Goal: Check status: Check status

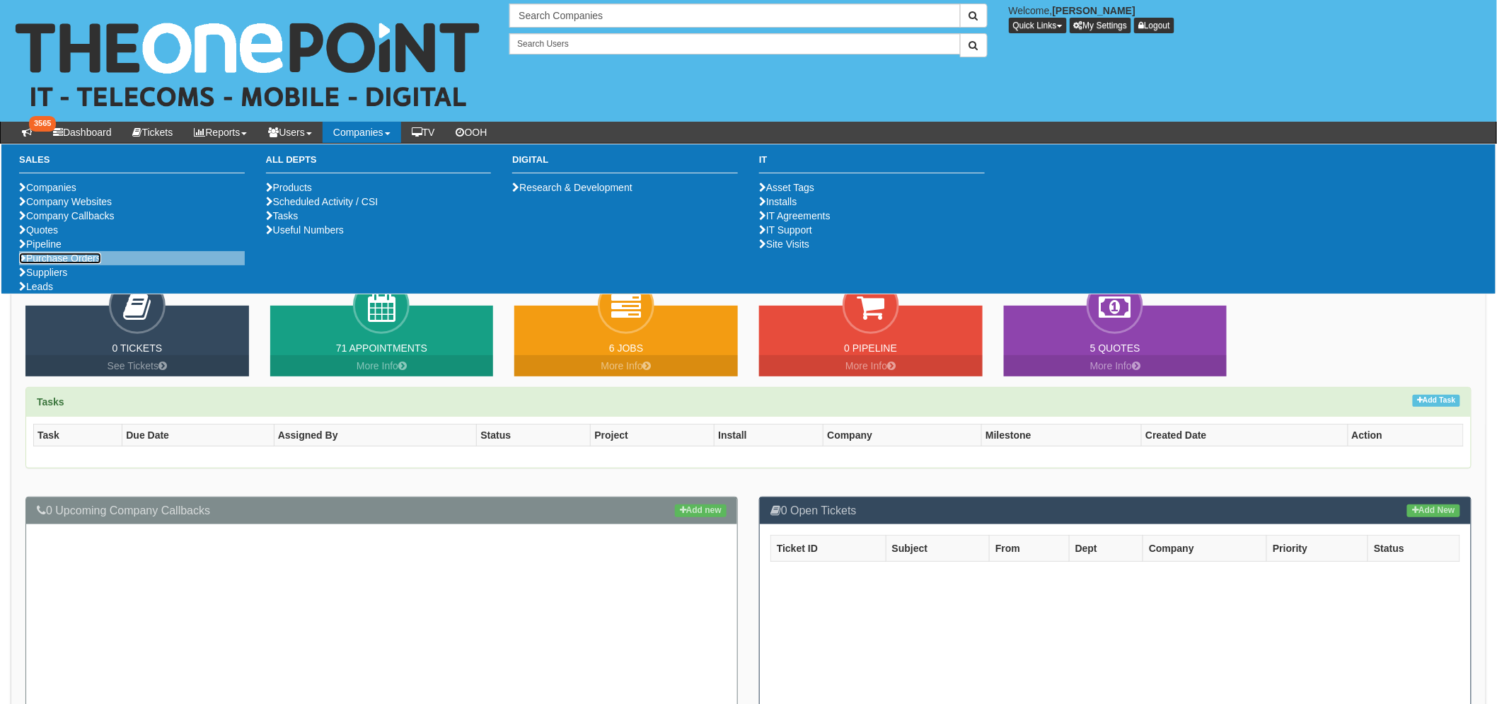
click at [81, 264] on link "Purchase Orders" at bounding box center [60, 258] width 82 height 11
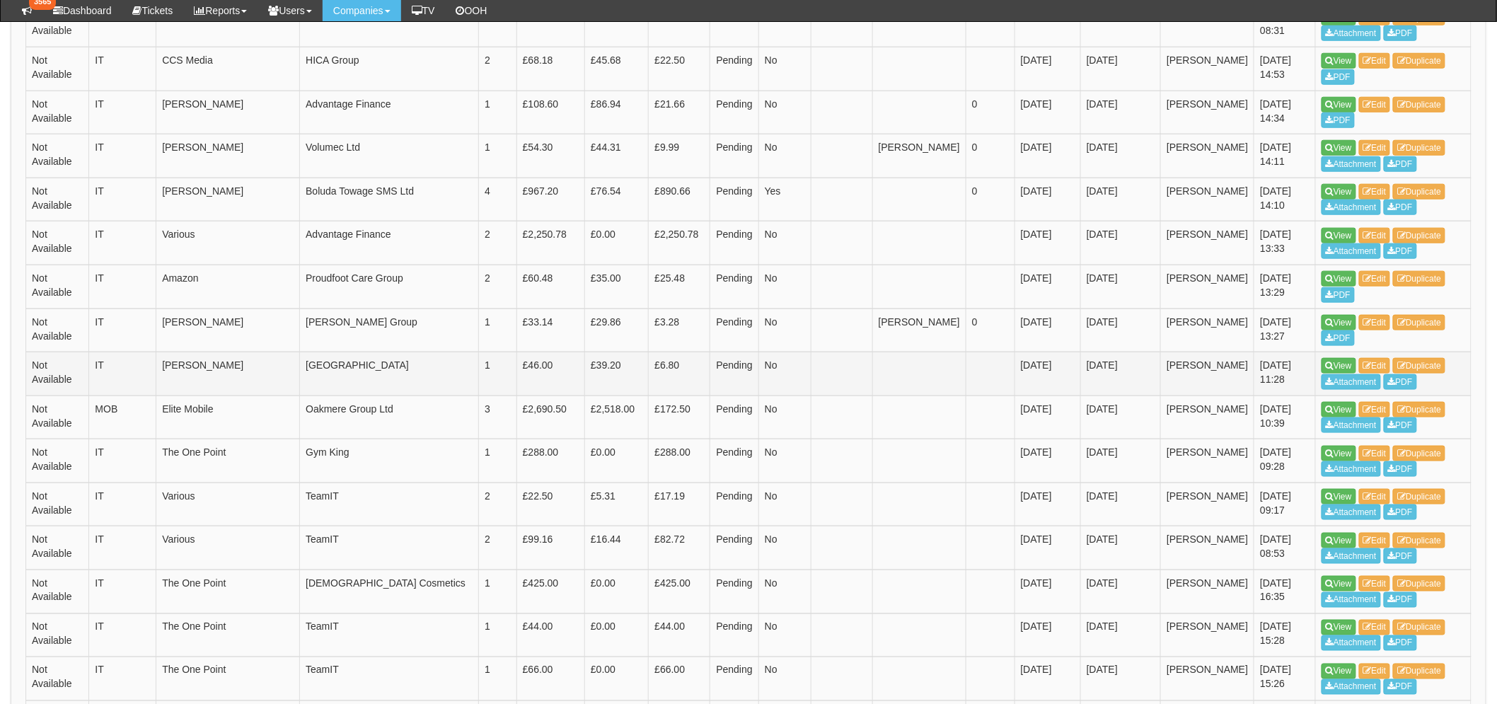
scroll to position [786, 0]
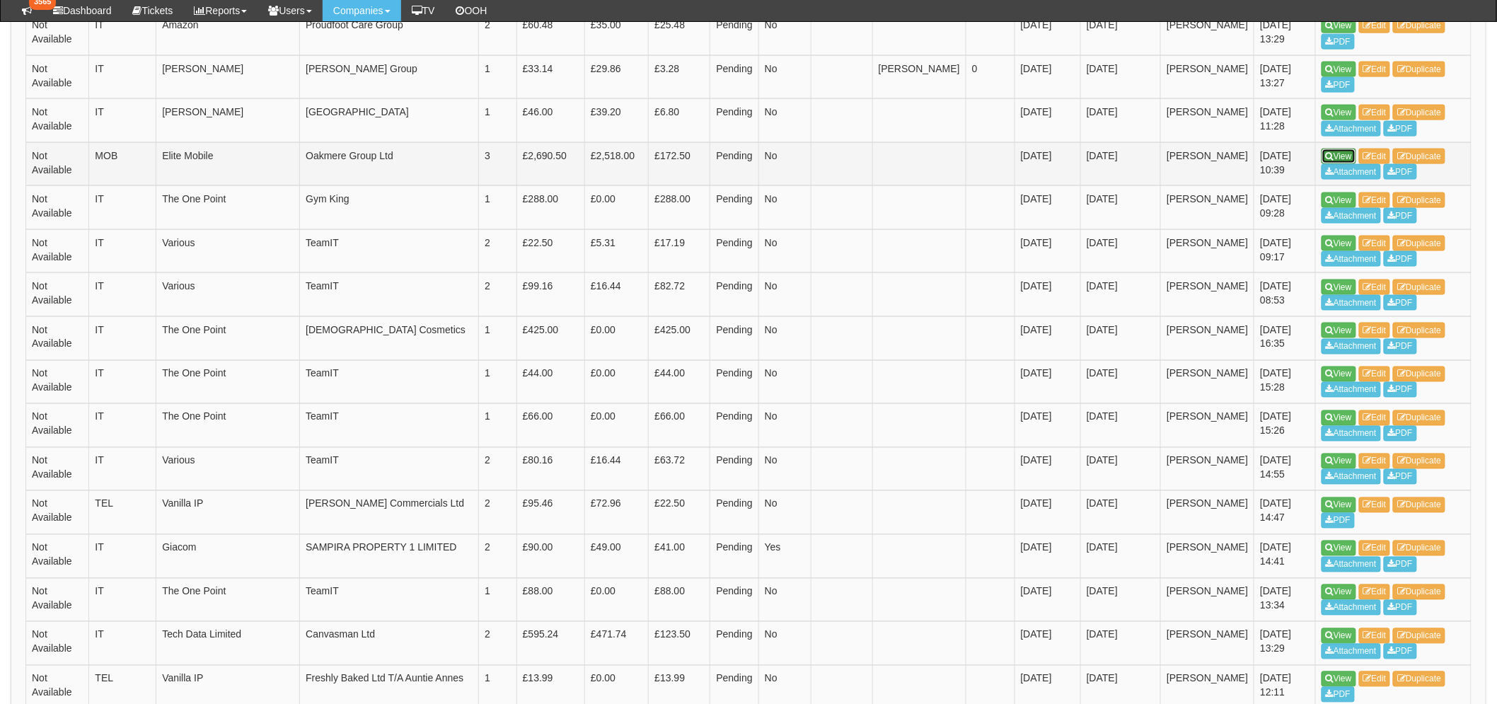
click at [1335, 153] on link "View" at bounding box center [1339, 157] width 35 height 16
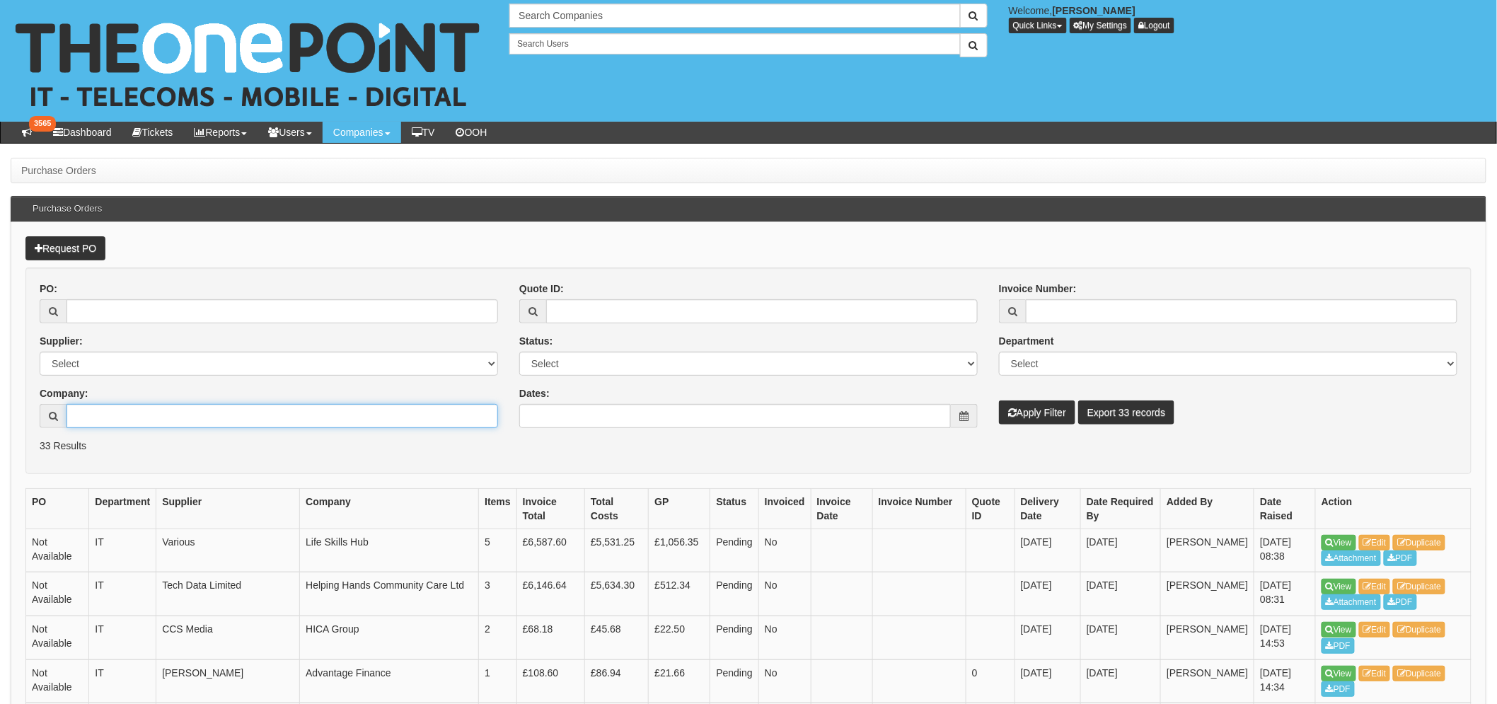
drag, startPoint x: 139, startPoint y: 407, endPoint x: 149, endPoint y: 390, distance: 19.3
click at [143, 404] on input "Company:" at bounding box center [283, 416] width 432 height 24
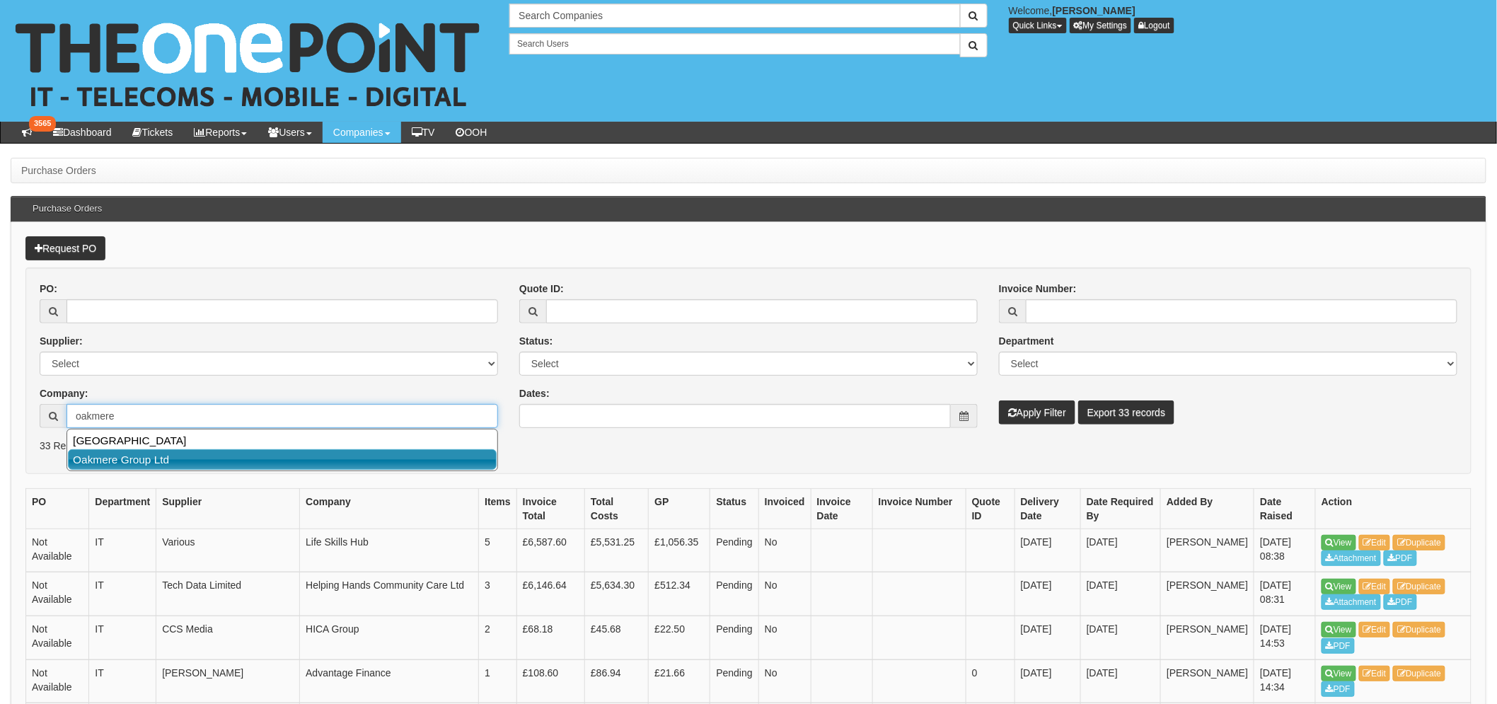
click at [133, 461] on link "Oakmere Group Ltd" at bounding box center [282, 459] width 429 height 21
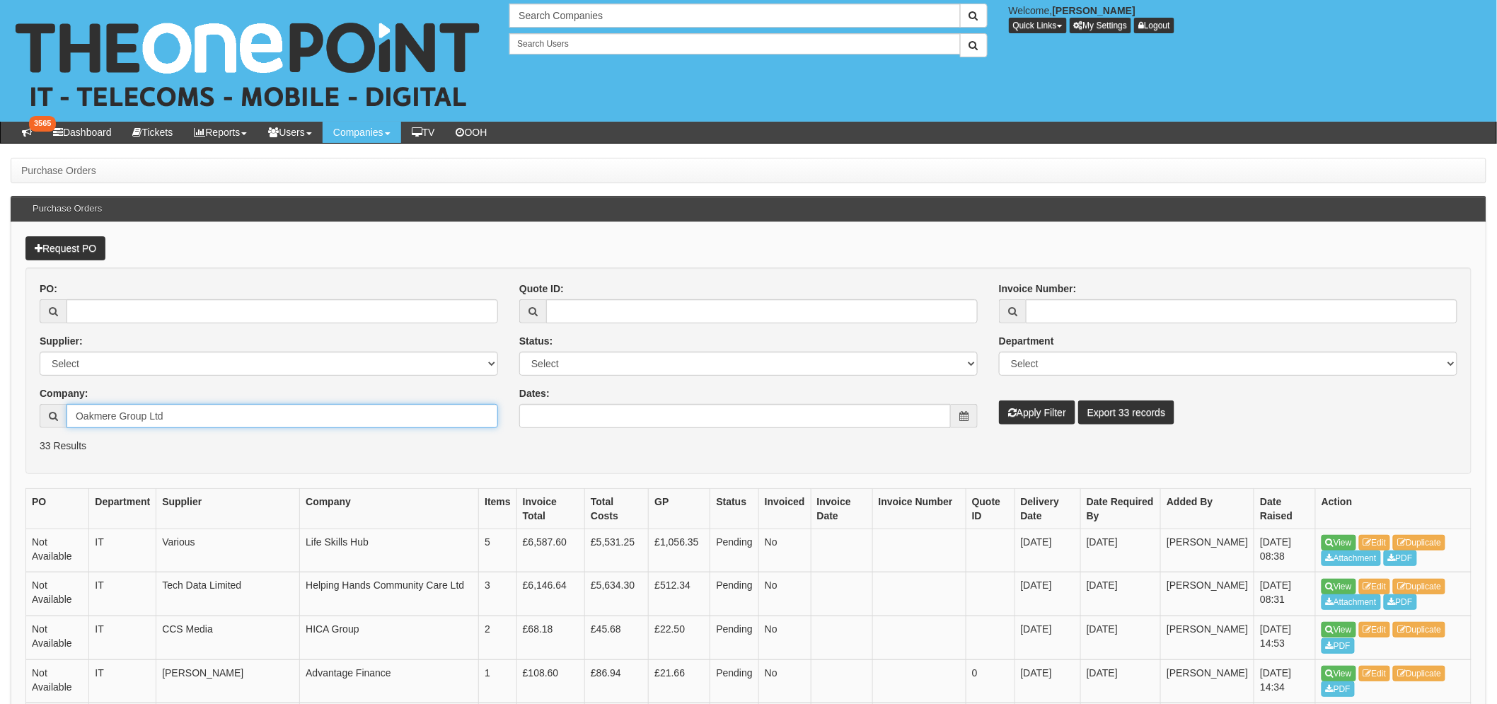
type input "Oakmere Group Ltd"
click at [1041, 415] on button "Apply Filter" at bounding box center [1037, 412] width 76 height 24
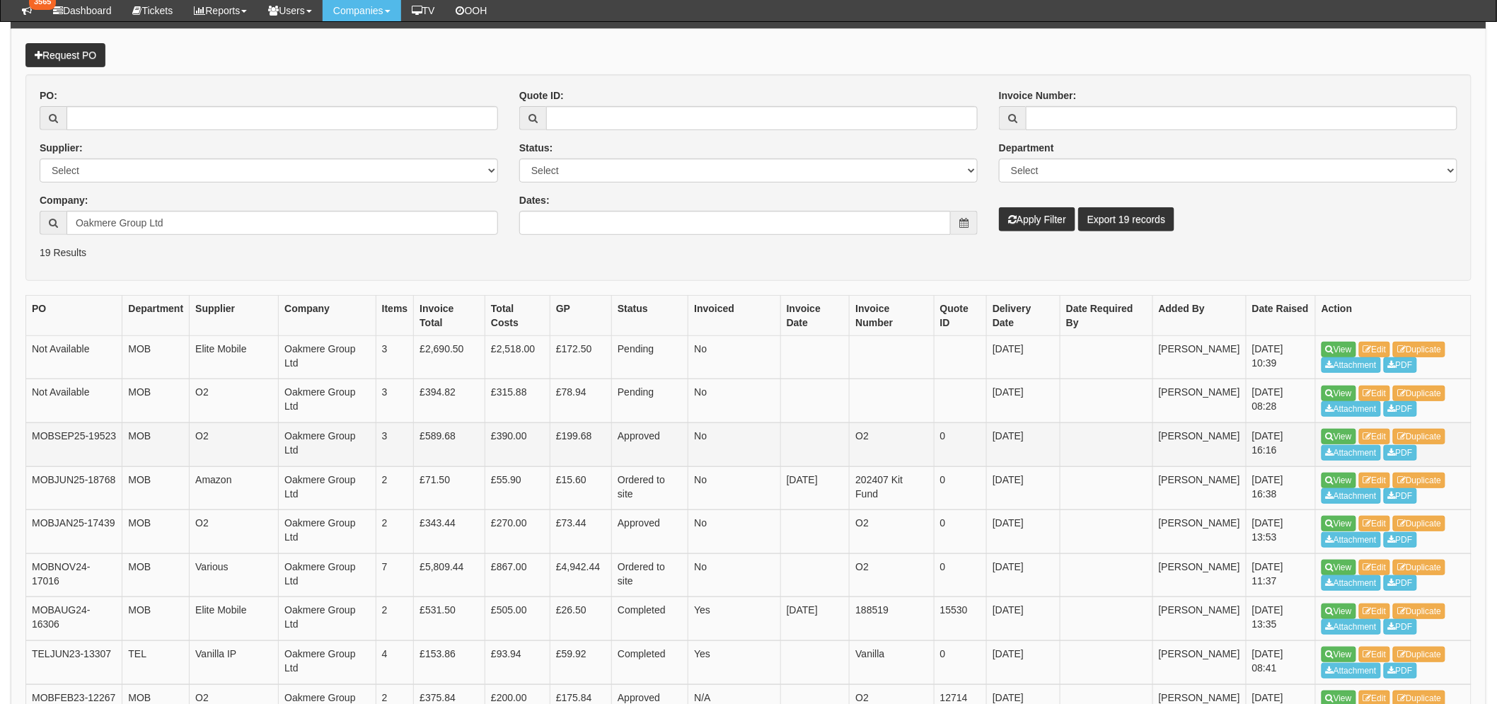
scroll to position [156, 0]
click at [1342, 391] on link "View" at bounding box center [1339, 394] width 35 height 16
